Goal: Entertainment & Leisure: Consume media (video, audio)

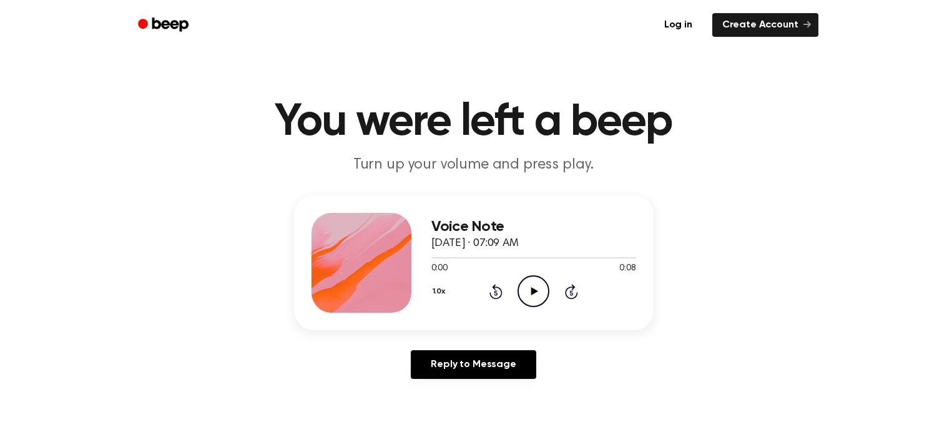
click at [541, 290] on icon "Play Audio" at bounding box center [533, 291] width 32 height 32
click at [541, 290] on icon "Pause Audio" at bounding box center [533, 291] width 32 height 32
click at [522, 276] on icon "Play Audio" at bounding box center [533, 291] width 32 height 32
click at [522, 277] on icon "Pause Audio" at bounding box center [533, 291] width 32 height 32
click at [527, 279] on icon "Play Audio" at bounding box center [533, 291] width 32 height 32
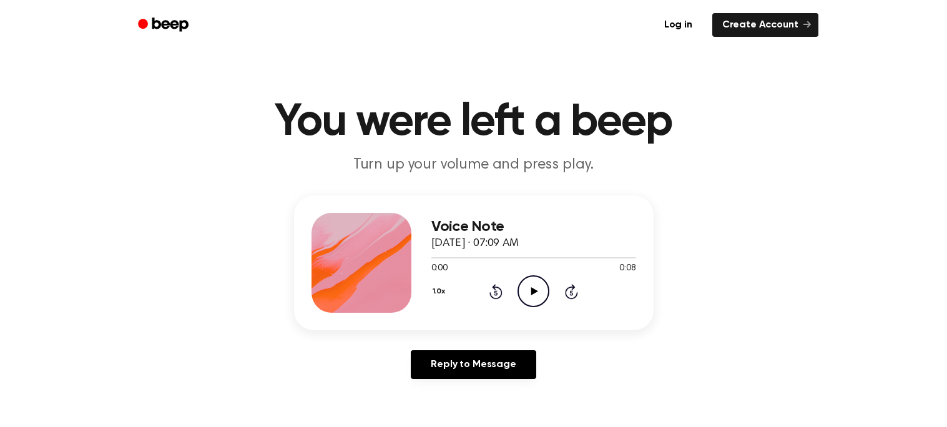
click at [547, 300] on icon "Play Audio" at bounding box center [533, 291] width 32 height 32
